Goal: Check status: Check status

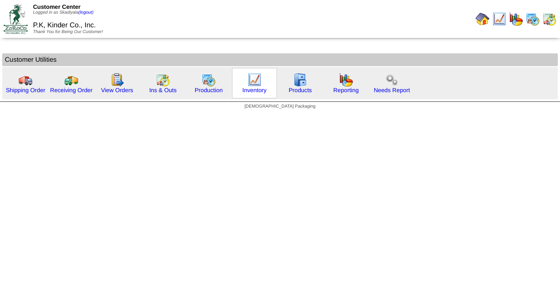
click at [263, 80] on div "Inventory" at bounding box center [254, 83] width 45 height 30
click at [253, 81] on img at bounding box center [254, 80] width 14 height 14
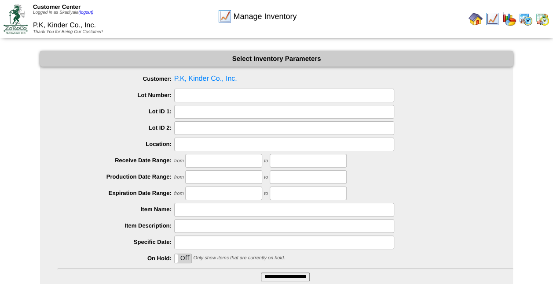
scroll to position [65, 0]
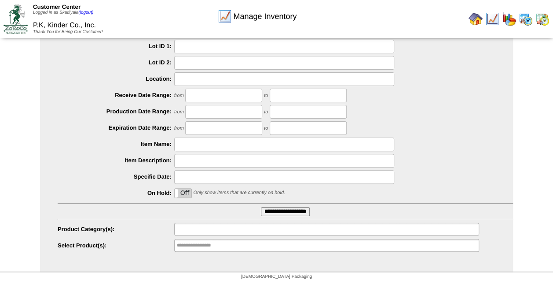
click at [220, 228] on input "text" at bounding box center [205, 228] width 56 height 11
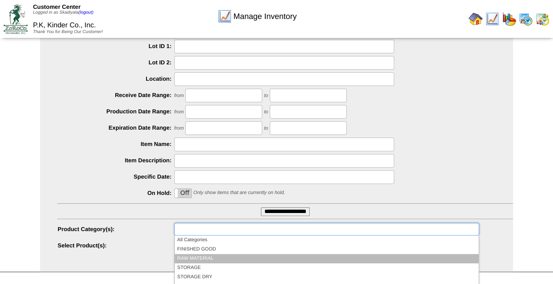
click at [203, 256] on li "RAW MATERIAL" at bounding box center [327, 258] width 304 height 9
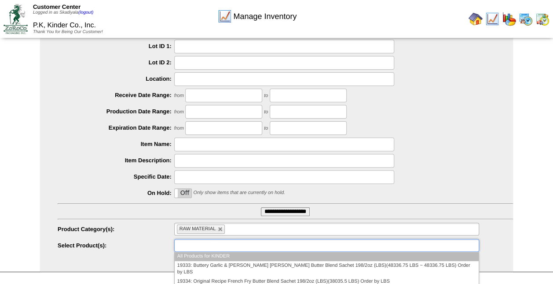
click at [218, 248] on input "text" at bounding box center [205, 244] width 56 height 11
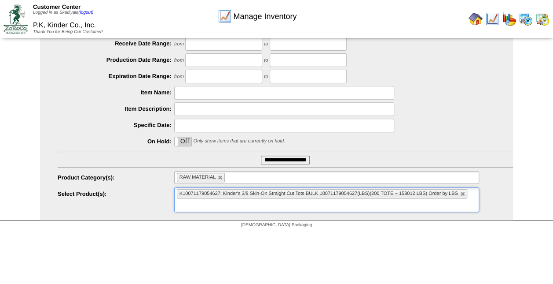
scroll to position [122, 0]
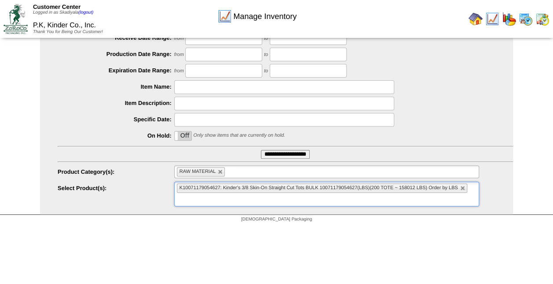
click at [471, 188] on ul "K10071179054627: Kinder's 3/8 Skin-On Straight Cut Tots BULK 10071179054627(LBS…" at bounding box center [326, 193] width 305 height 25
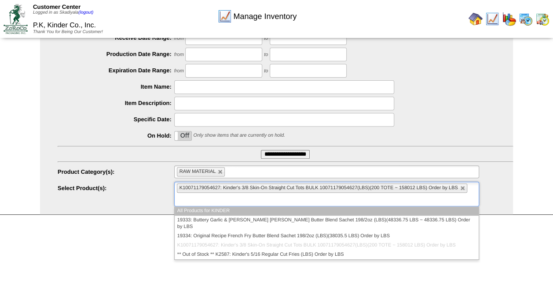
click at [525, 137] on div "Manage Inventory Select Inventory Parameters Customer: P.K, Kinder Co., Inc. Lo…" at bounding box center [276, 72] width 553 height 286
